Goal: Information Seeking & Learning: Learn about a topic

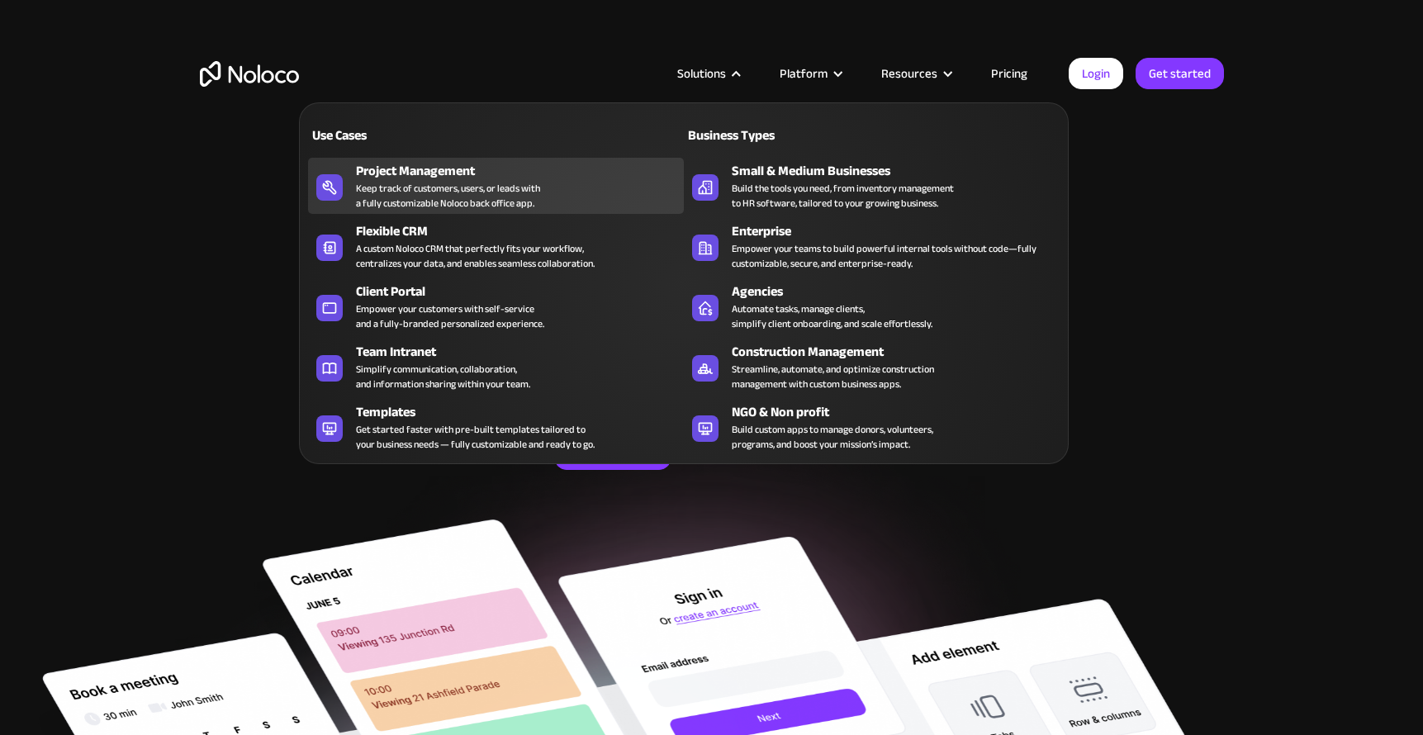
click at [491, 184] on div "Keep track of customers, users, or leads with a fully customizable Noloco back …" at bounding box center [448, 196] width 184 height 30
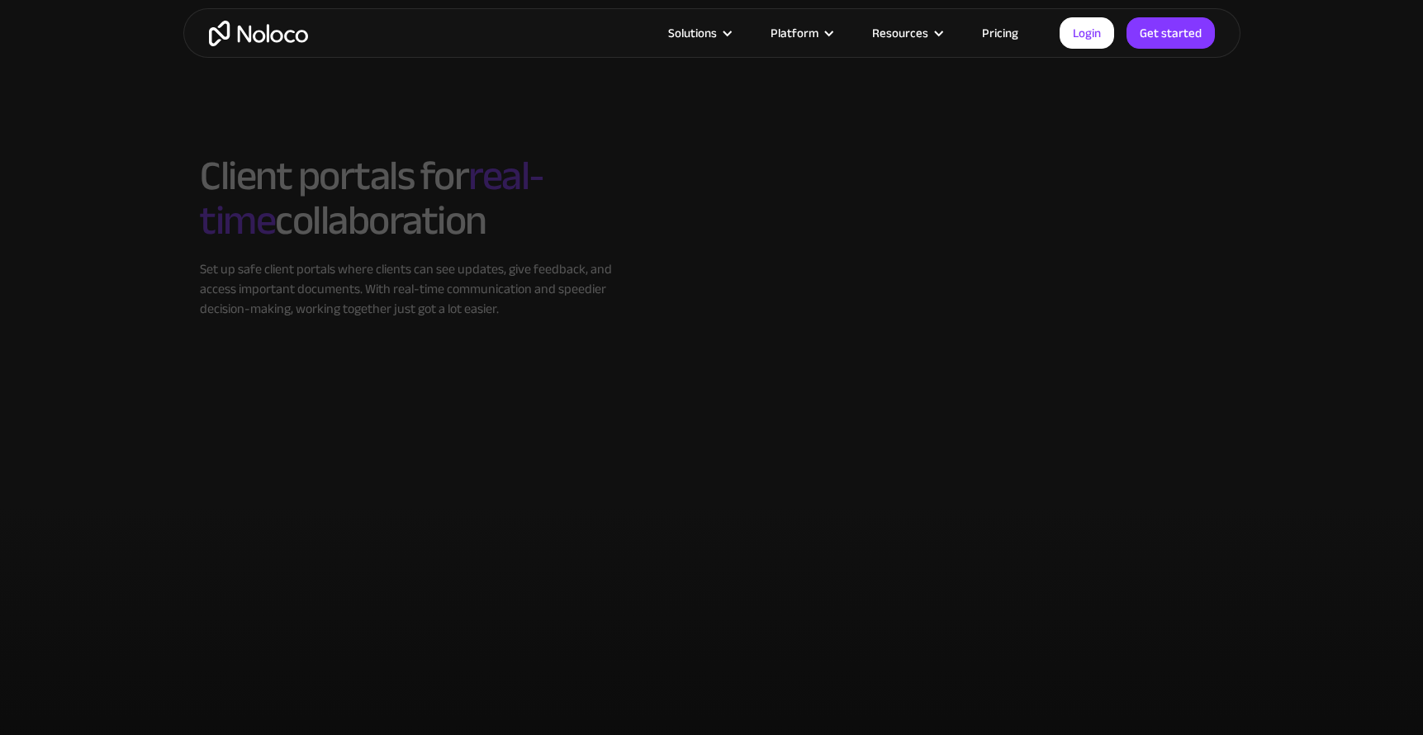
scroll to position [2819, 0]
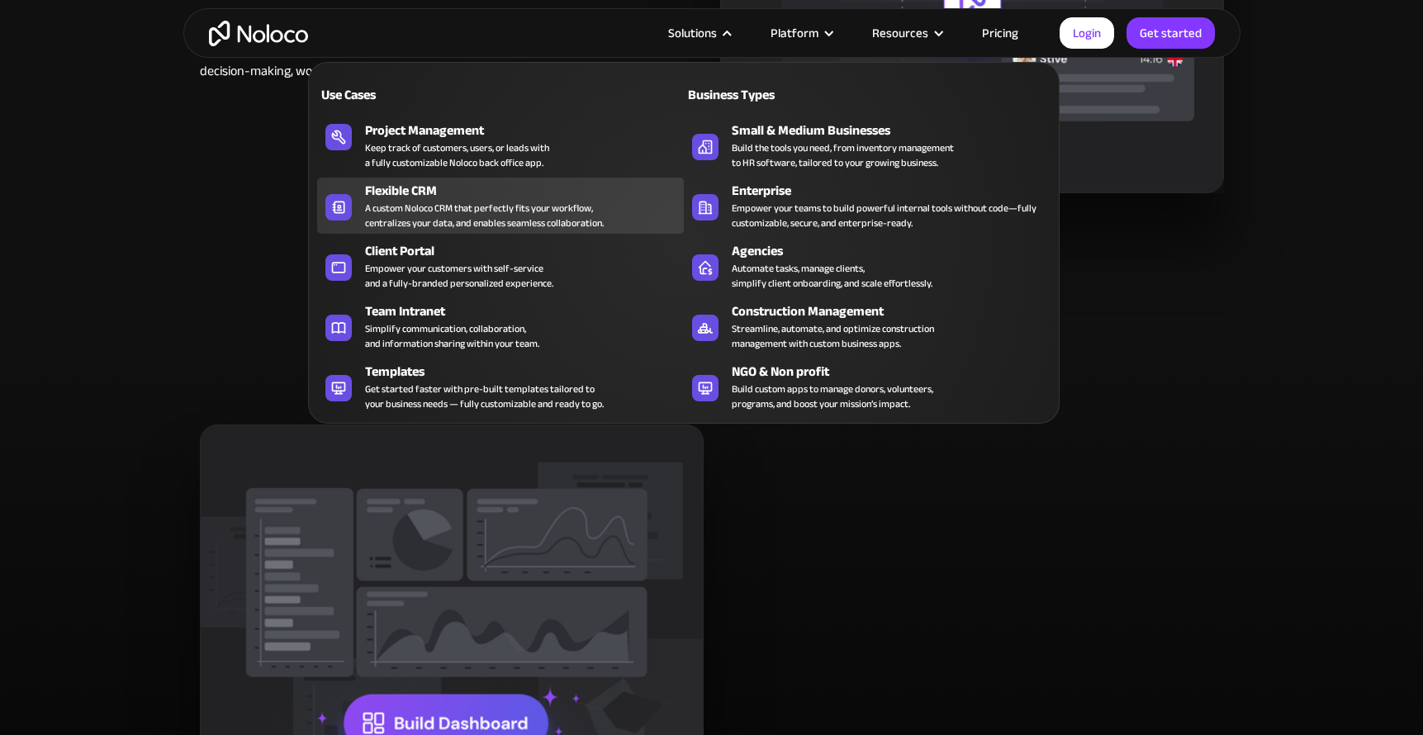
click at [508, 215] on div "A custom Noloco CRM that perfectly fits your workflow, centralizes your data, a…" at bounding box center [484, 216] width 239 height 30
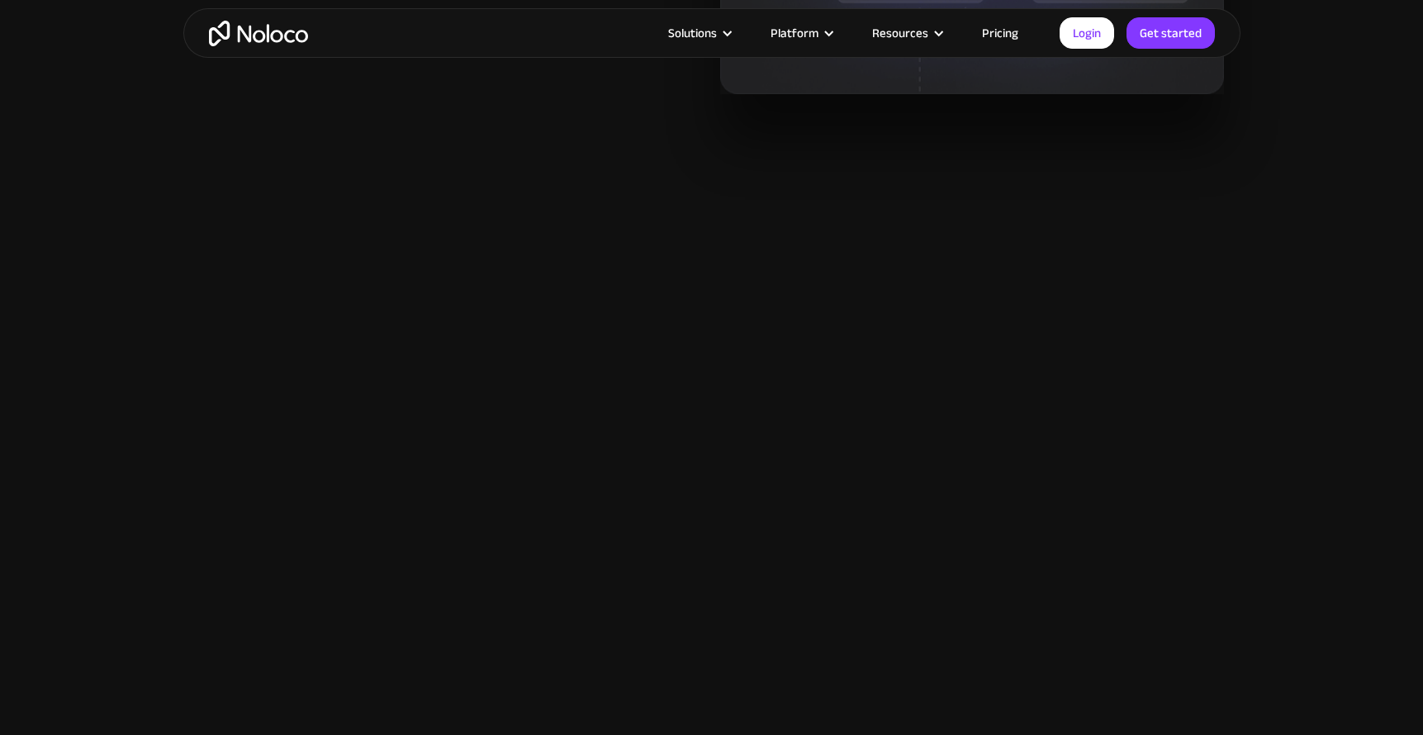
scroll to position [1900, 0]
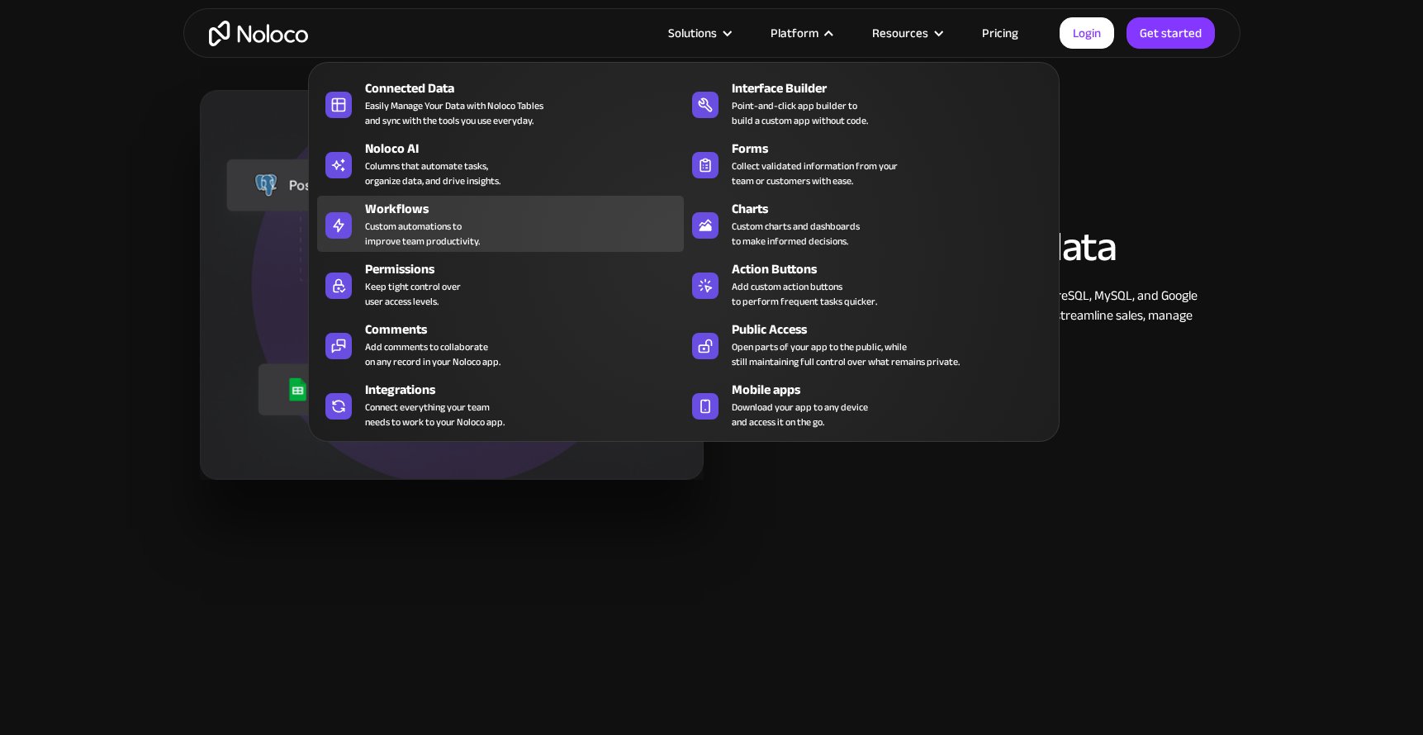
click at [424, 223] on div "Custom automations to improve team productivity." at bounding box center [422, 234] width 115 height 30
